Goal: Transaction & Acquisition: Purchase product/service

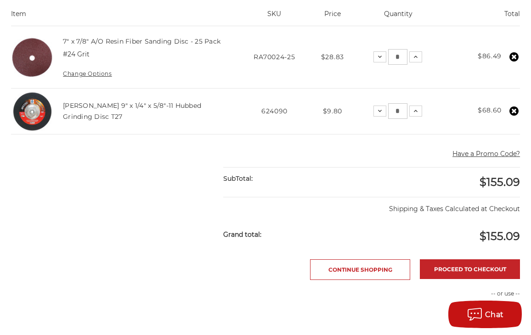
scroll to position [230, 0]
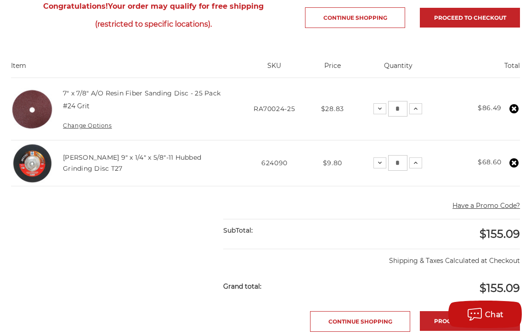
scroll to position [230, 0]
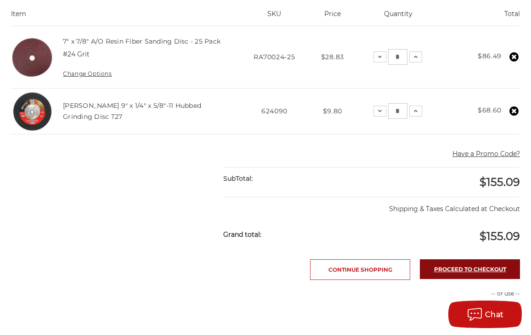
click at [441, 267] on link "Proceed to checkout" at bounding box center [470, 269] width 100 height 20
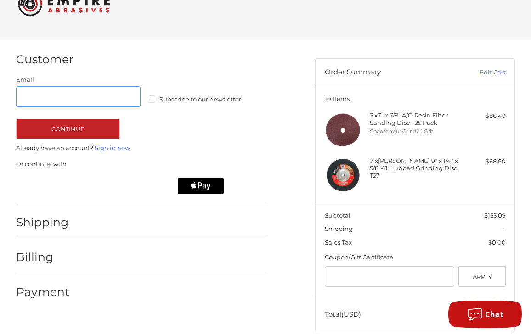
scroll to position [46, 0]
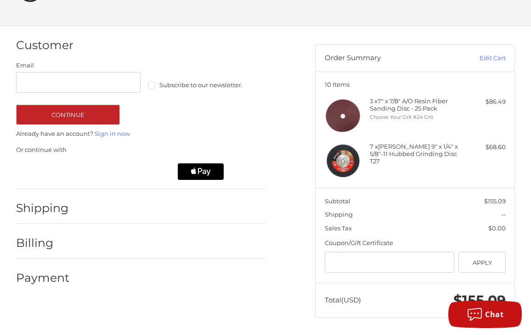
click at [77, 210] on div "Shipping" at bounding box center [141, 208] width 250 height 31
click at [81, 210] on div at bounding box center [172, 210] width 187 height 11
click at [81, 211] on div at bounding box center [172, 210] width 187 height 11
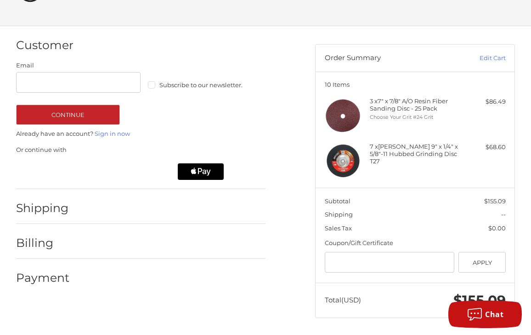
click at [81, 211] on div at bounding box center [172, 210] width 187 height 11
